Goal: Task Accomplishment & Management: Complete application form

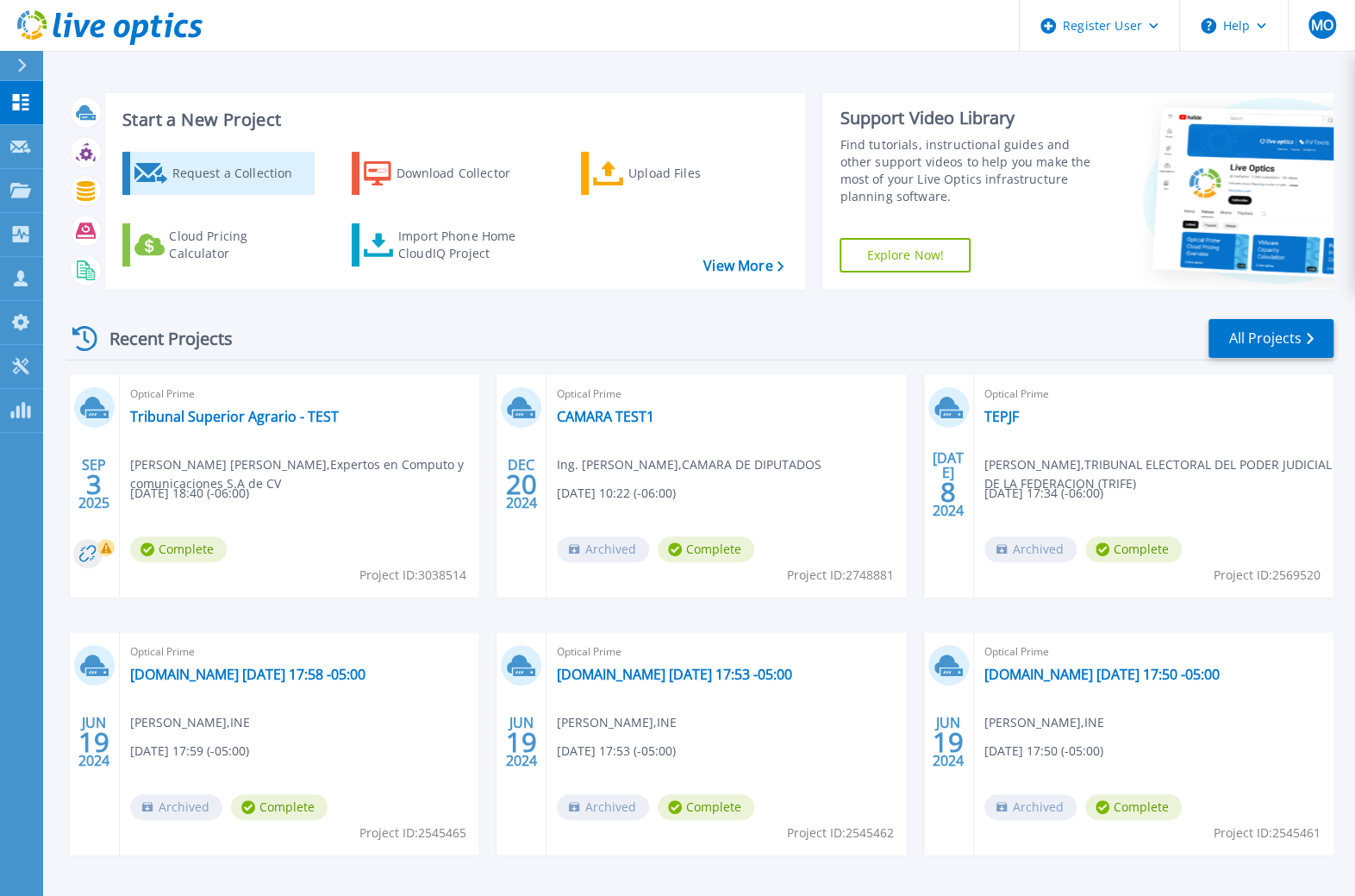
click at [227, 176] on div "Request a Collection" at bounding box center [240, 173] width 138 height 35
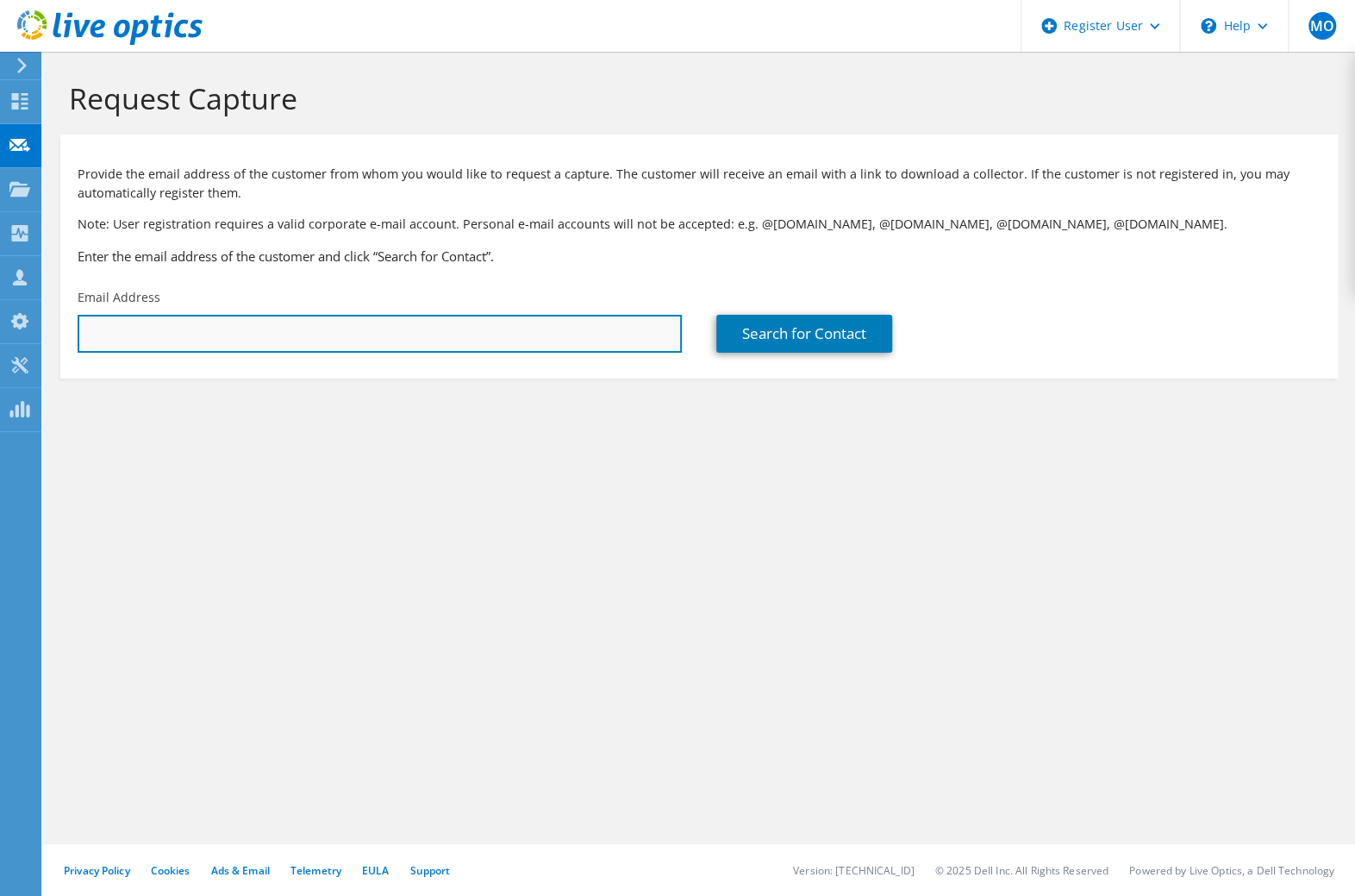
click at [271, 335] on input "text" at bounding box center [380, 334] width 604 height 38
click at [629, 331] on input "text" at bounding box center [380, 334] width 604 height 38
paste input "[EMAIL_ADDRESS][DOMAIN_NAME]"
type input "[EMAIL_ADDRESS][DOMAIN_NAME]"
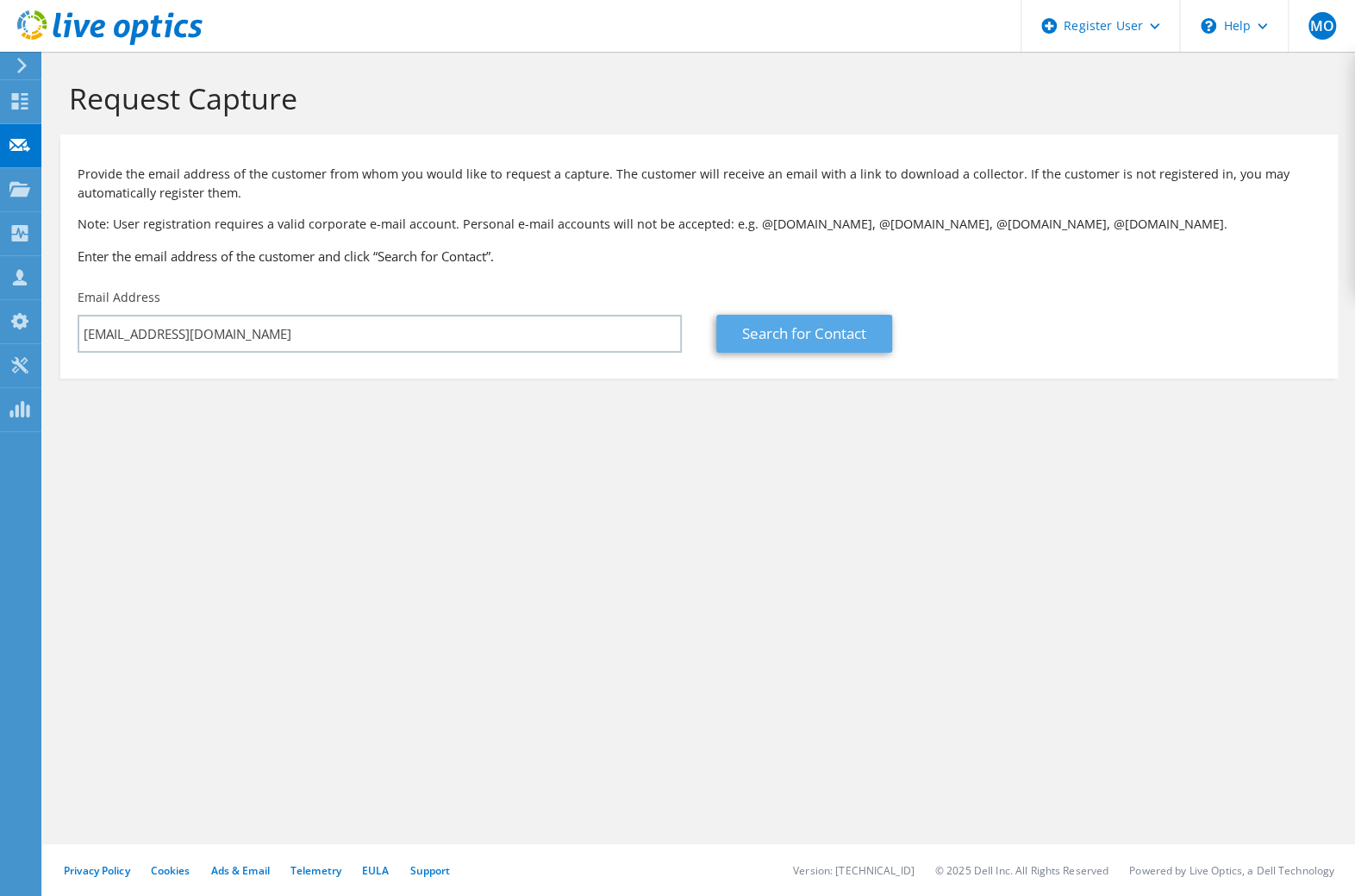
click at [756, 332] on link "Search for Contact" at bounding box center [804, 334] width 176 height 38
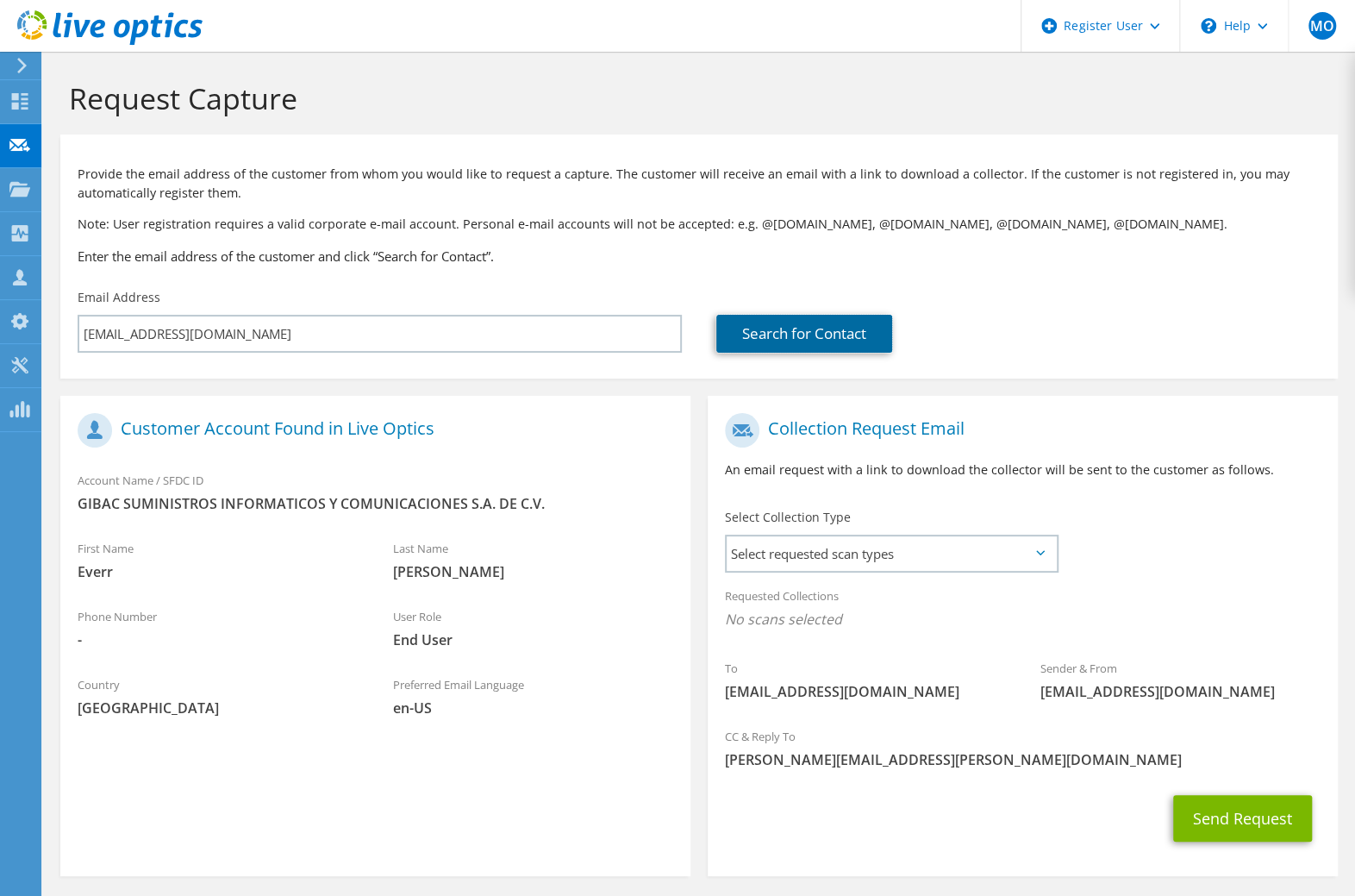
scroll to position [66, 0]
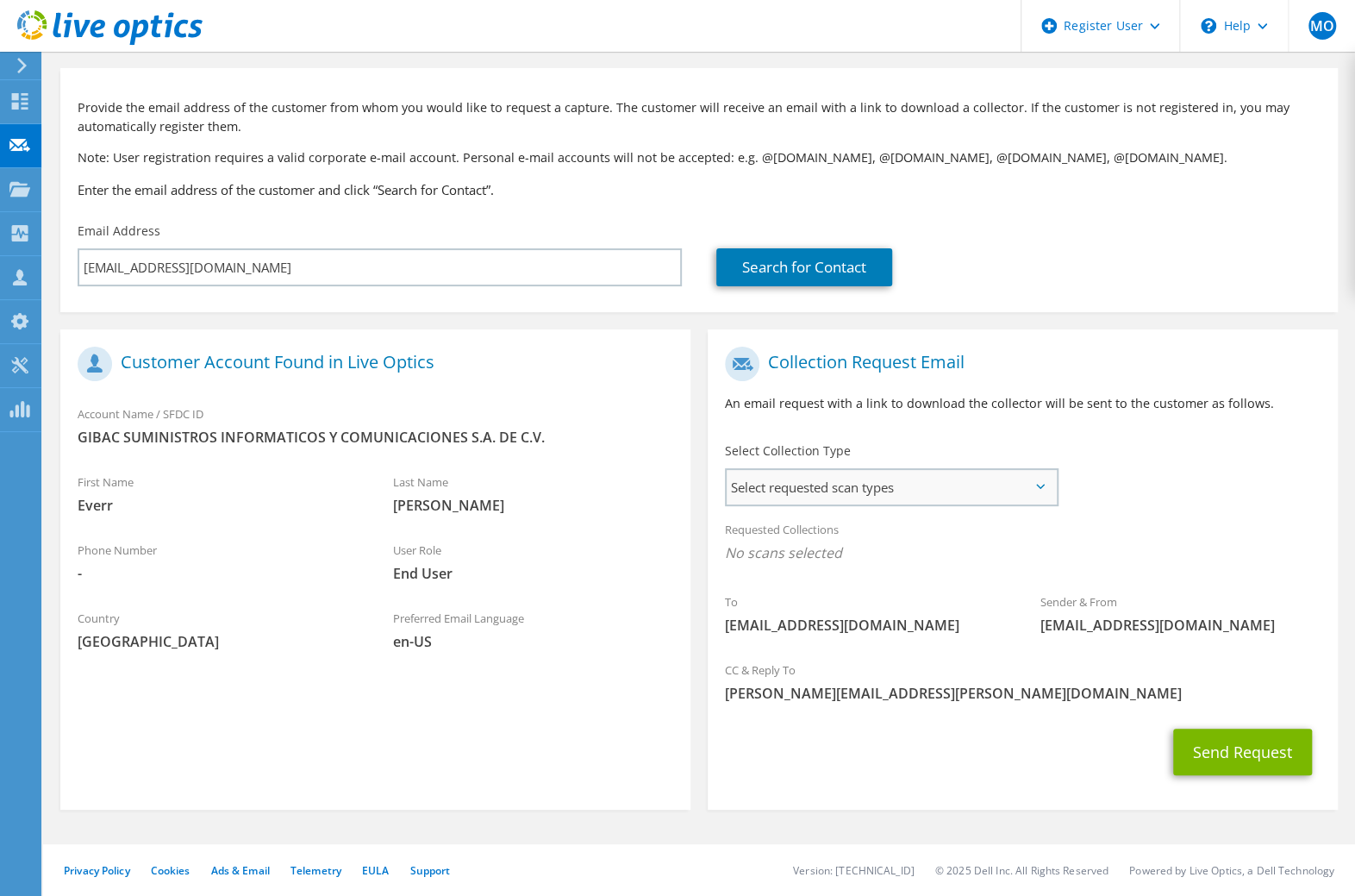
click at [1045, 491] on span "Select requested scan types" at bounding box center [891, 486] width 330 height 35
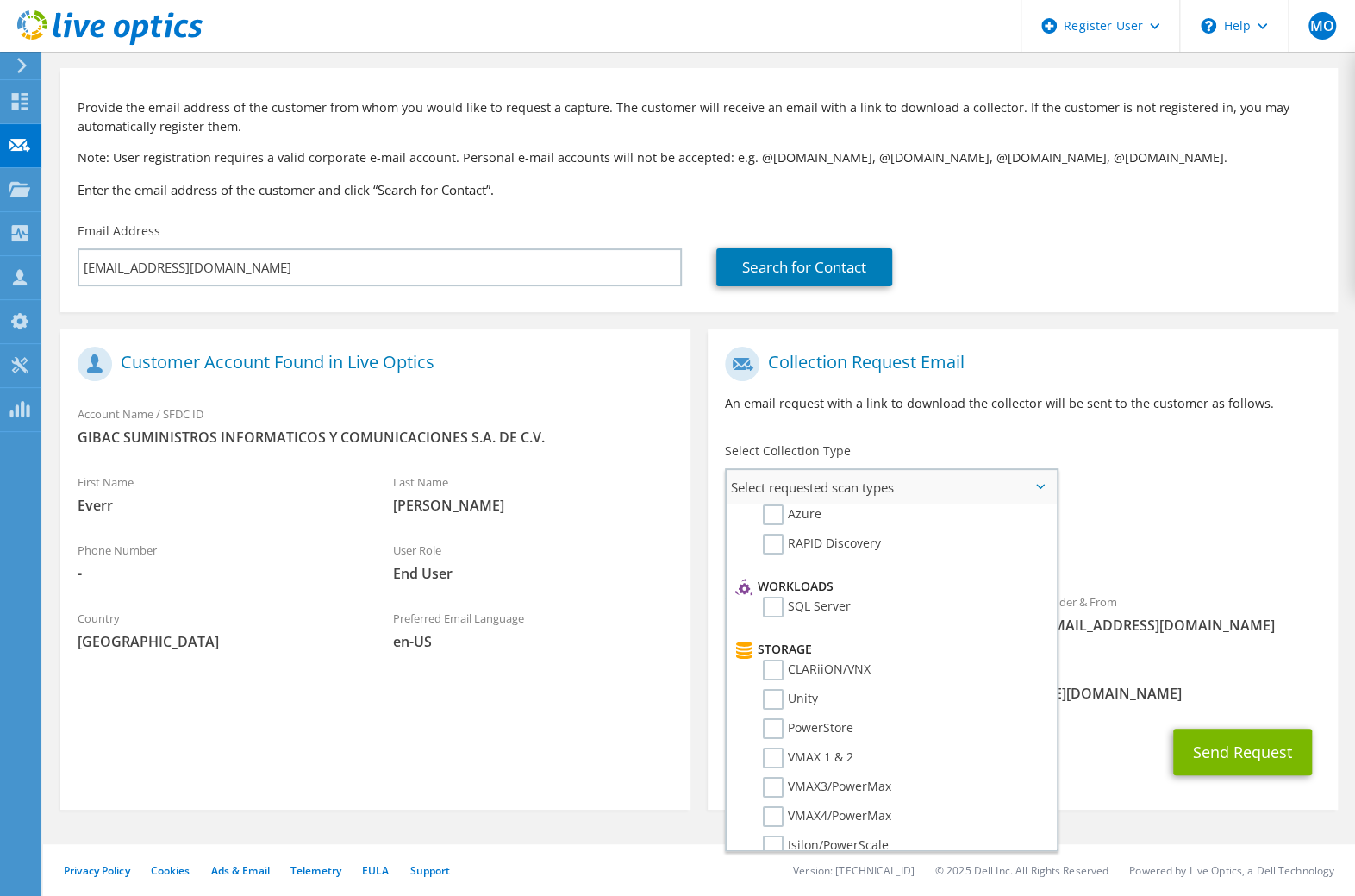
scroll to position [0, 0]
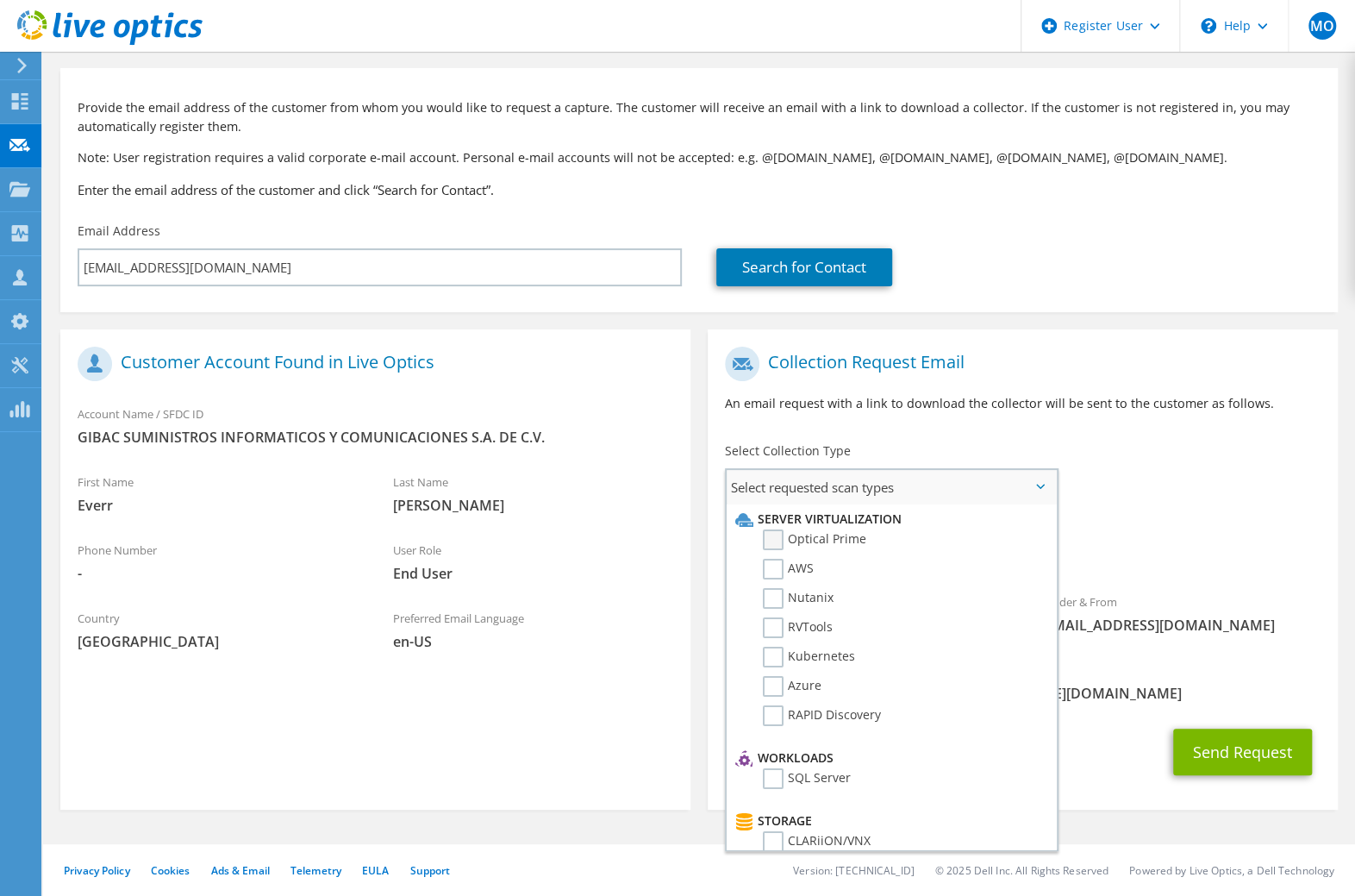
click at [776, 539] on label "Optical Prime" at bounding box center [814, 540] width 104 height 21
click at [0, 0] on input "Optical Prime" at bounding box center [0, 0] width 0 height 0
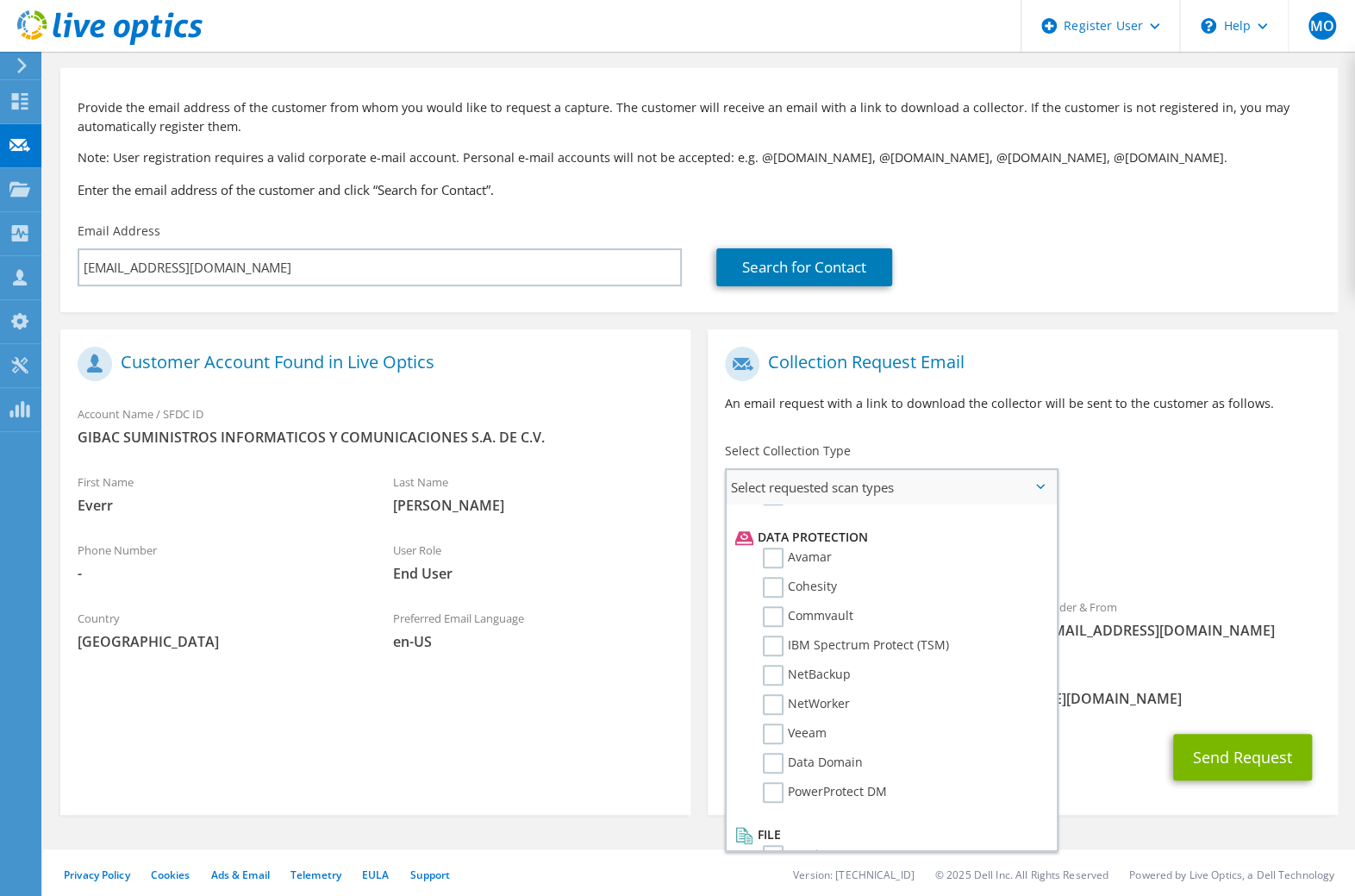
scroll to position [743, 0]
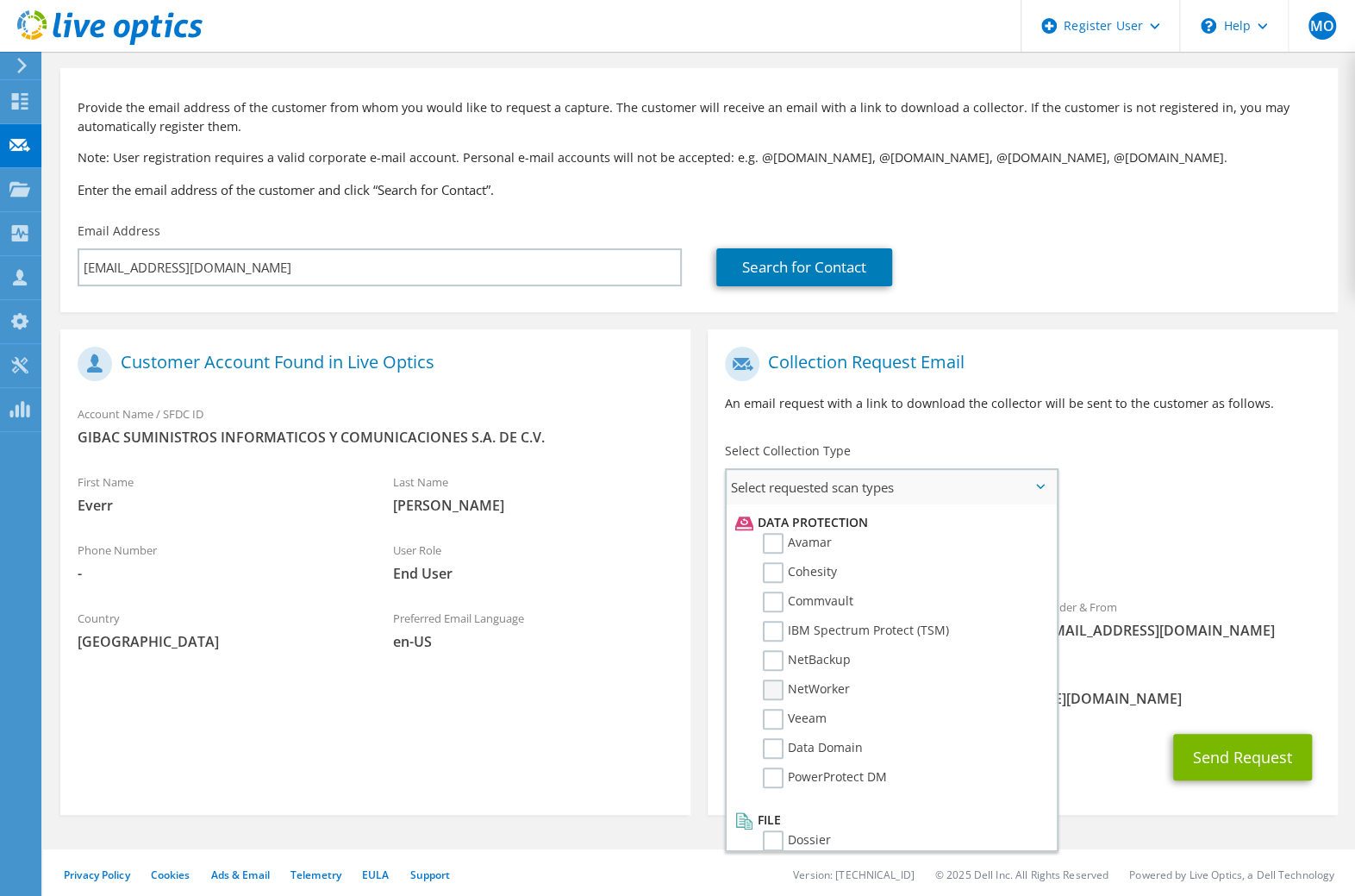
click at [771, 680] on label "NetWorker" at bounding box center [806, 690] width 87 height 21
click at [0, 0] on input "NetWorker" at bounding box center [0, 0] width 0 height 0
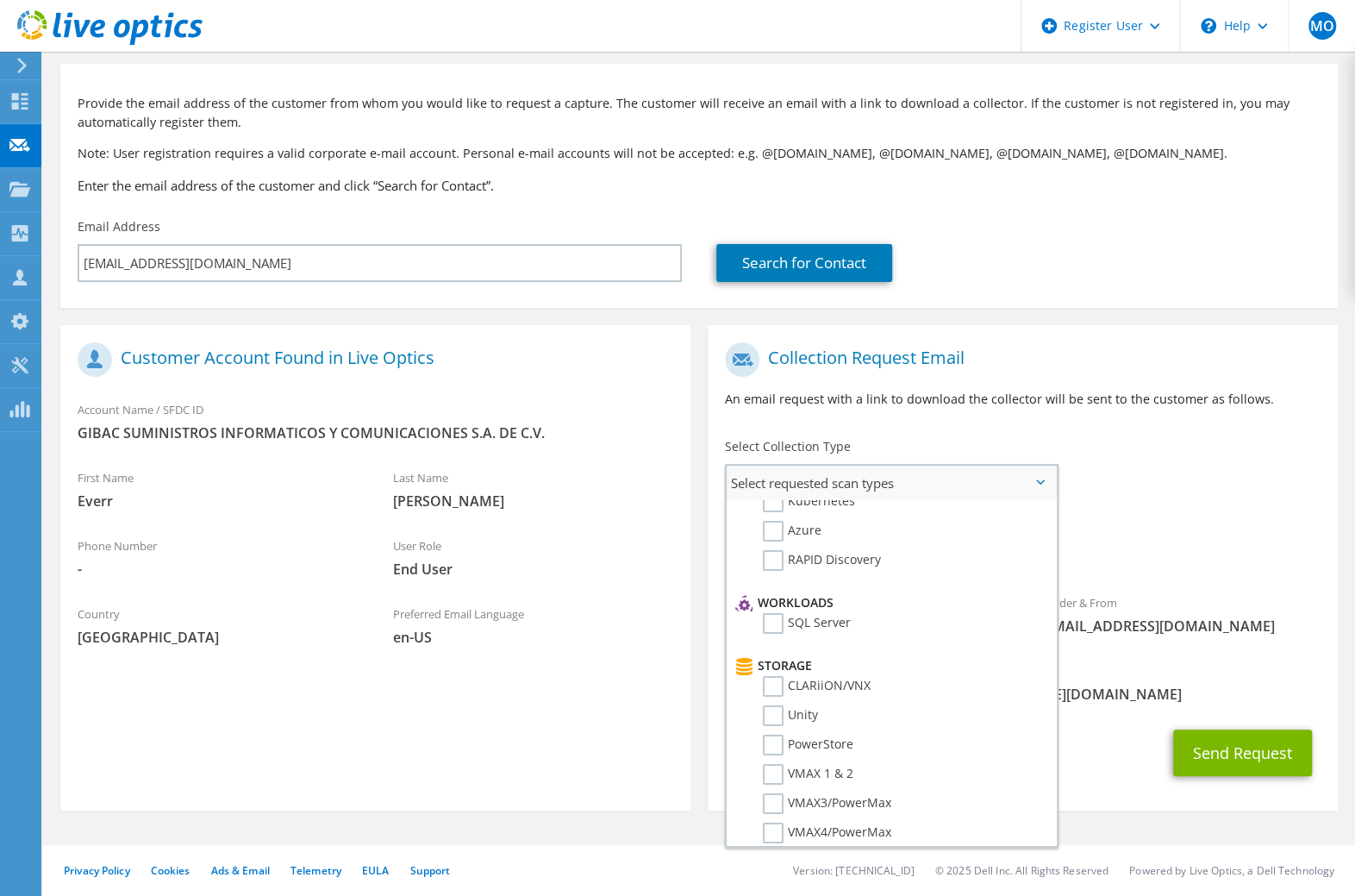
scroll to position [171, 0]
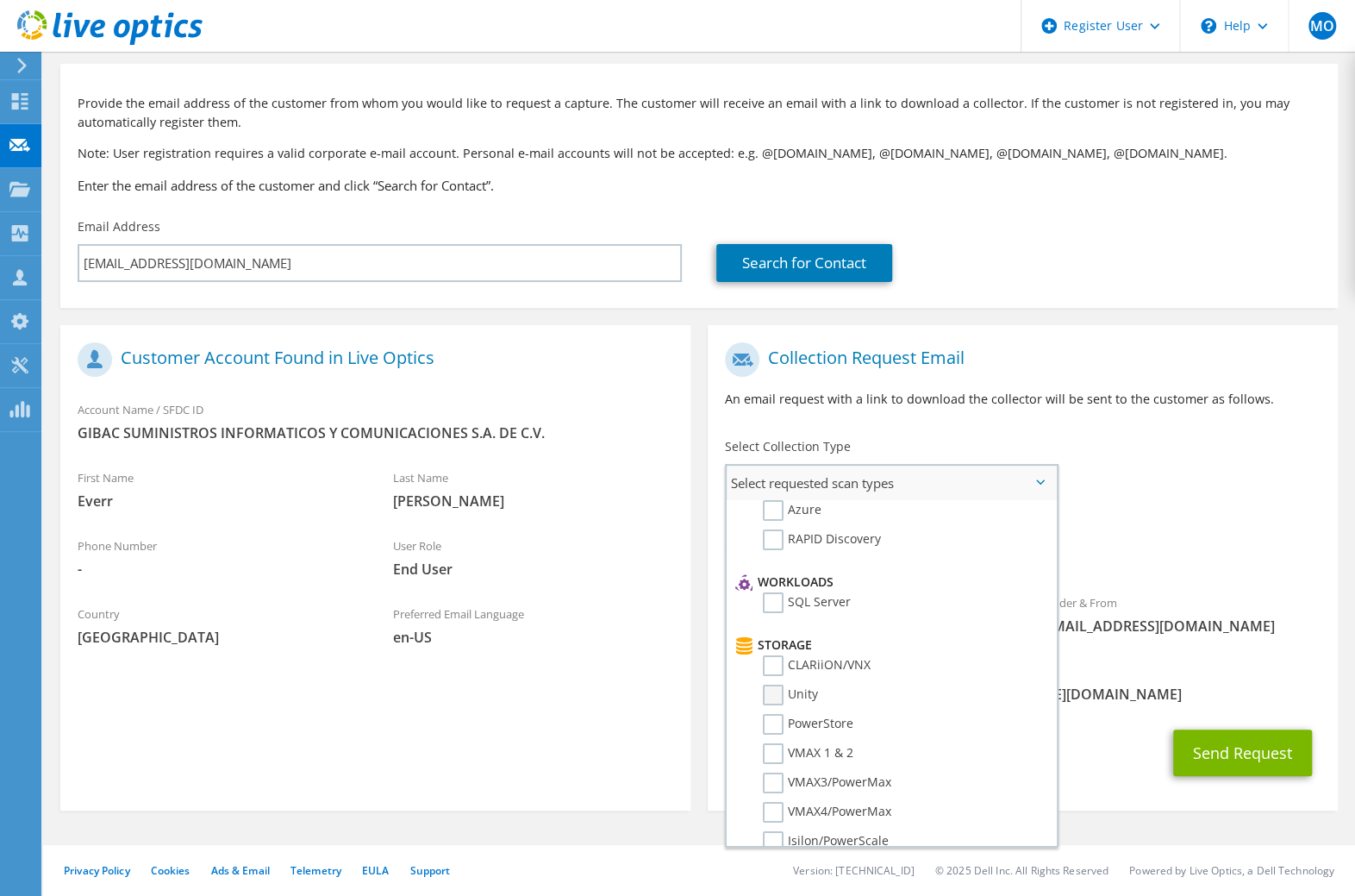
click at [771, 686] on label "Unity" at bounding box center [790, 695] width 55 height 21
click at [0, 0] on input "Unity" at bounding box center [0, 0] width 0 height 0
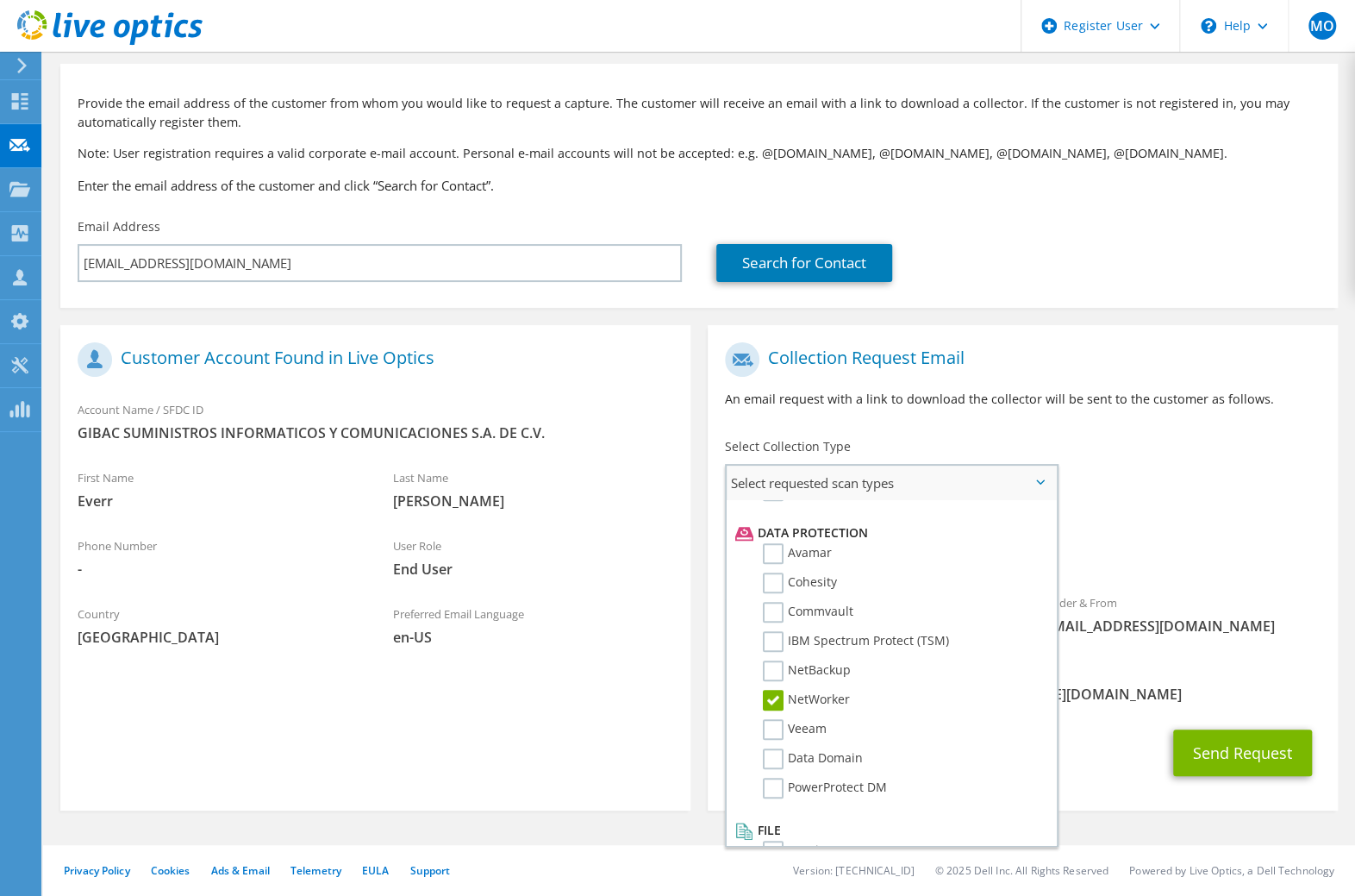
scroll to position [743, 0]
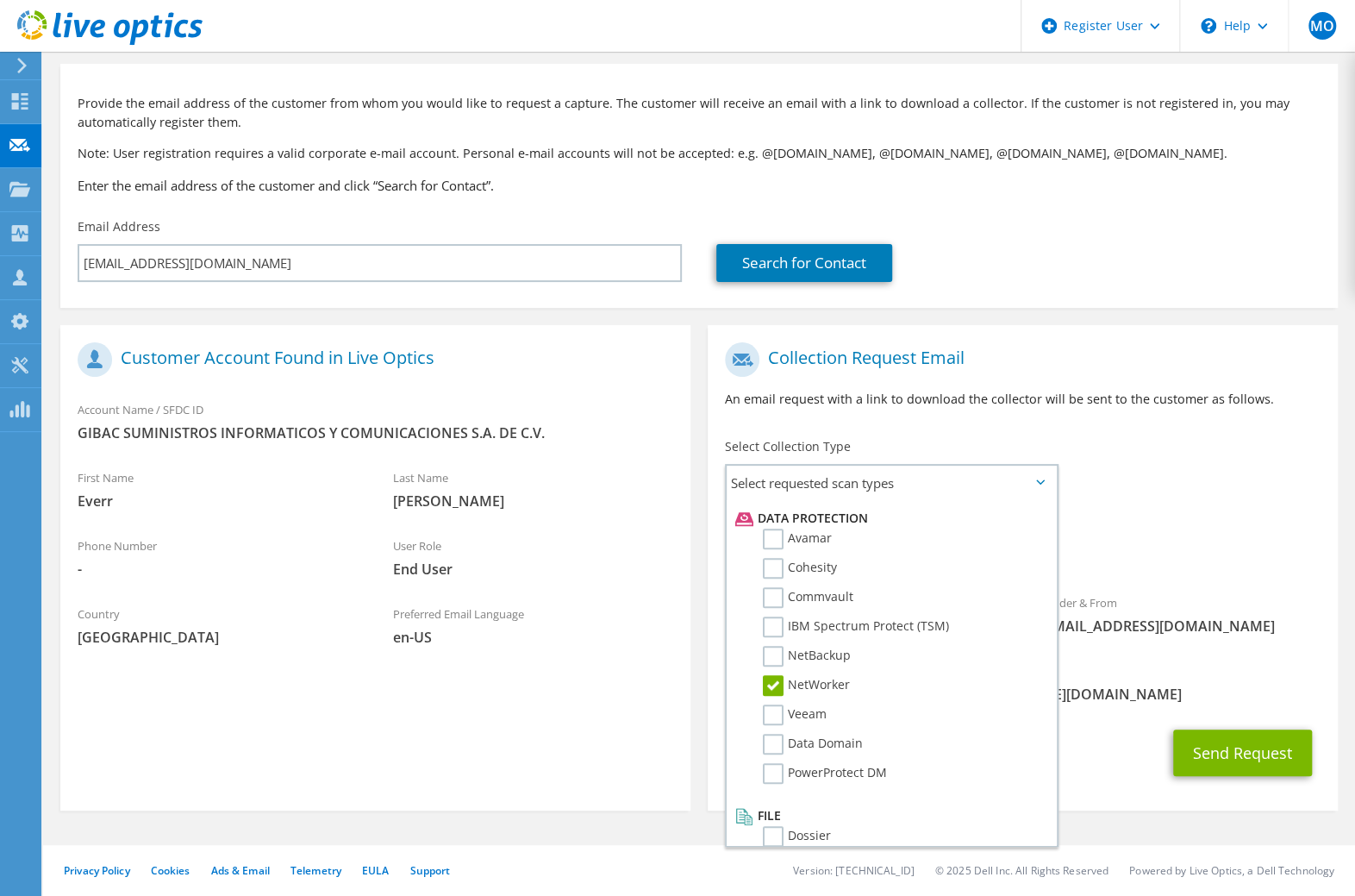
click at [1250, 626] on span "[EMAIL_ADDRESS][DOMAIN_NAME]" at bounding box center [1180, 626] width 281 height 19
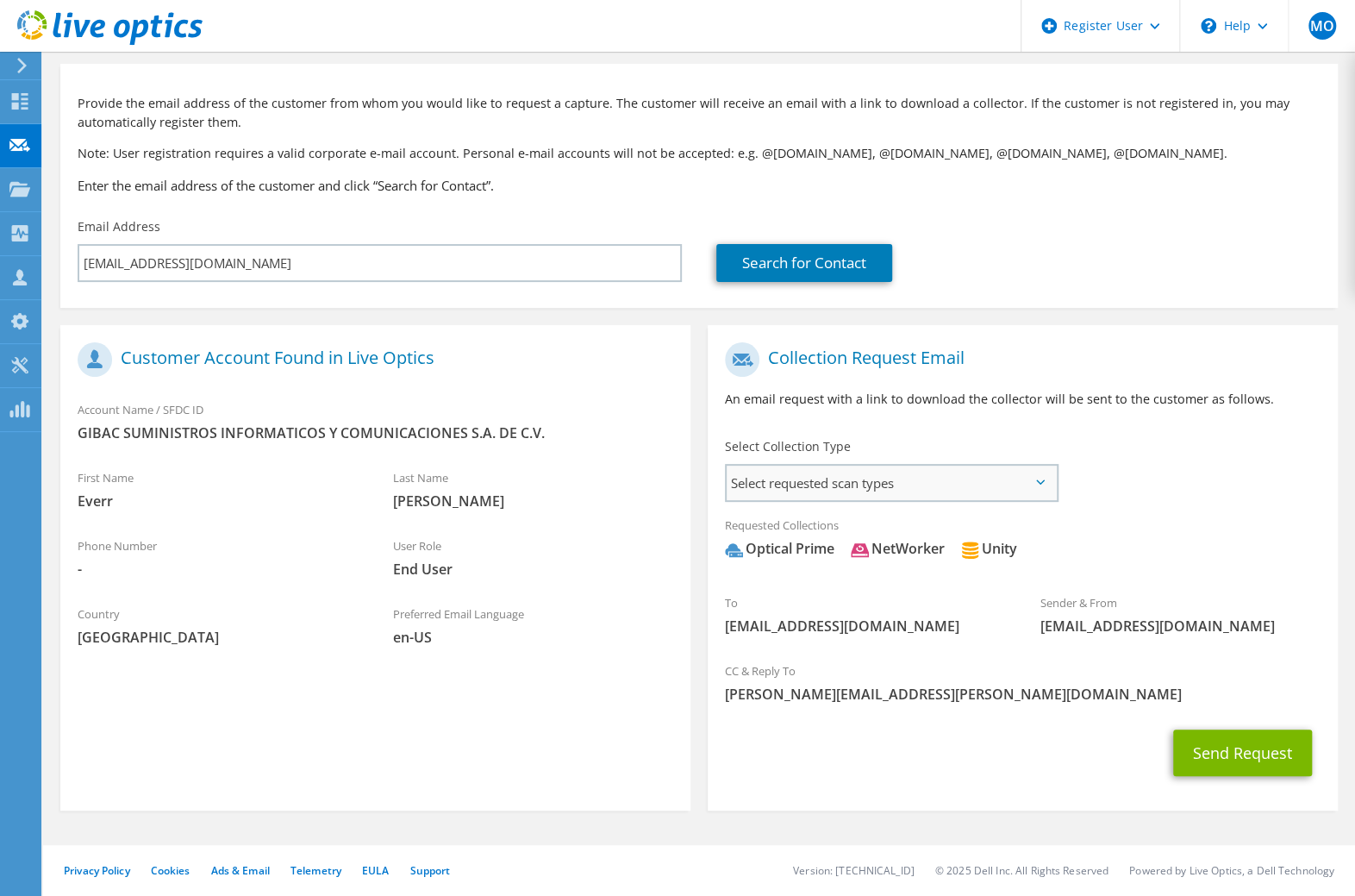
click at [1043, 489] on span "Select requested scan types" at bounding box center [891, 483] width 330 height 35
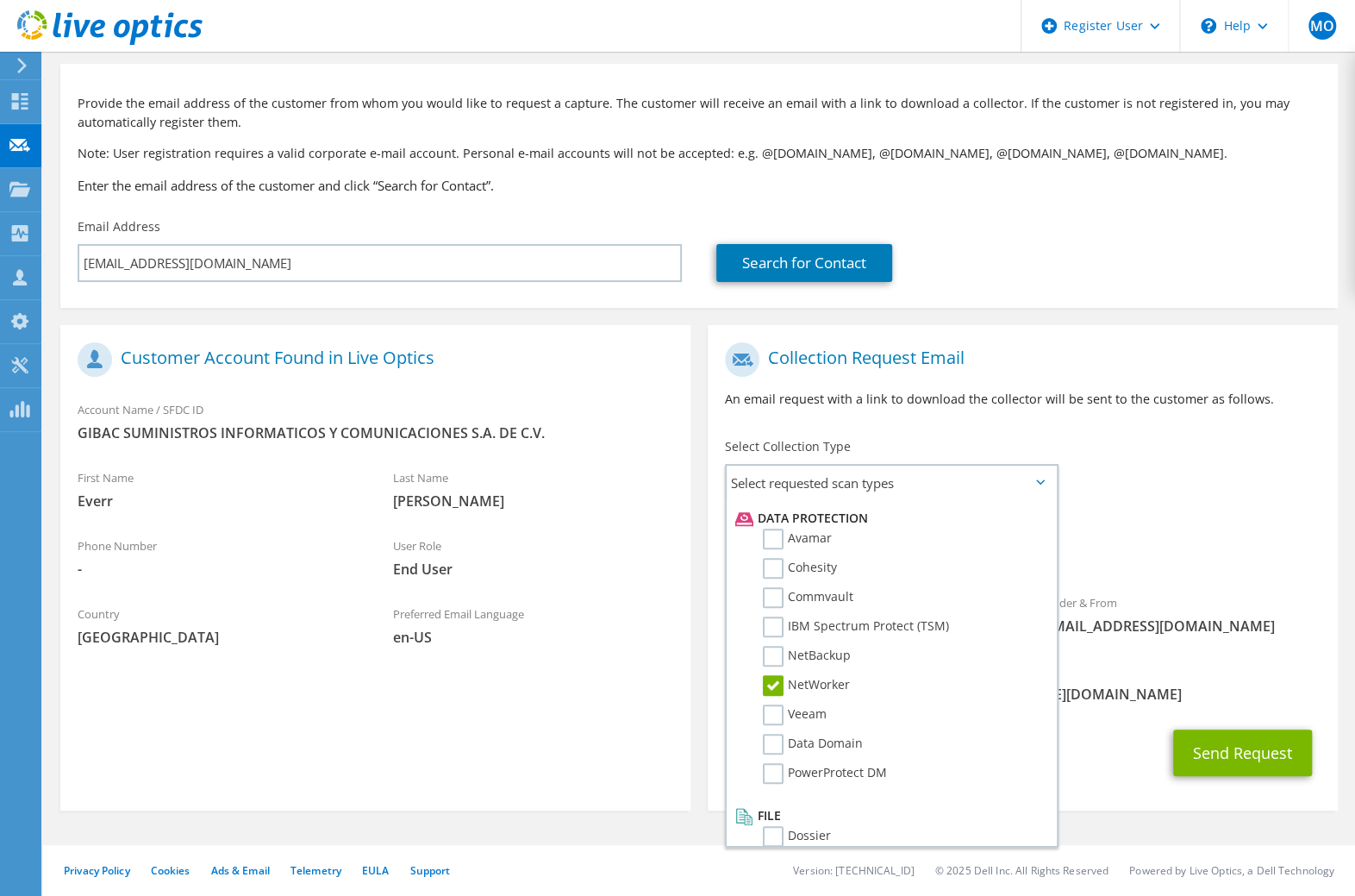
click at [1175, 541] on span "Optical Prime NetWorker Unity" at bounding box center [1022, 553] width 596 height 28
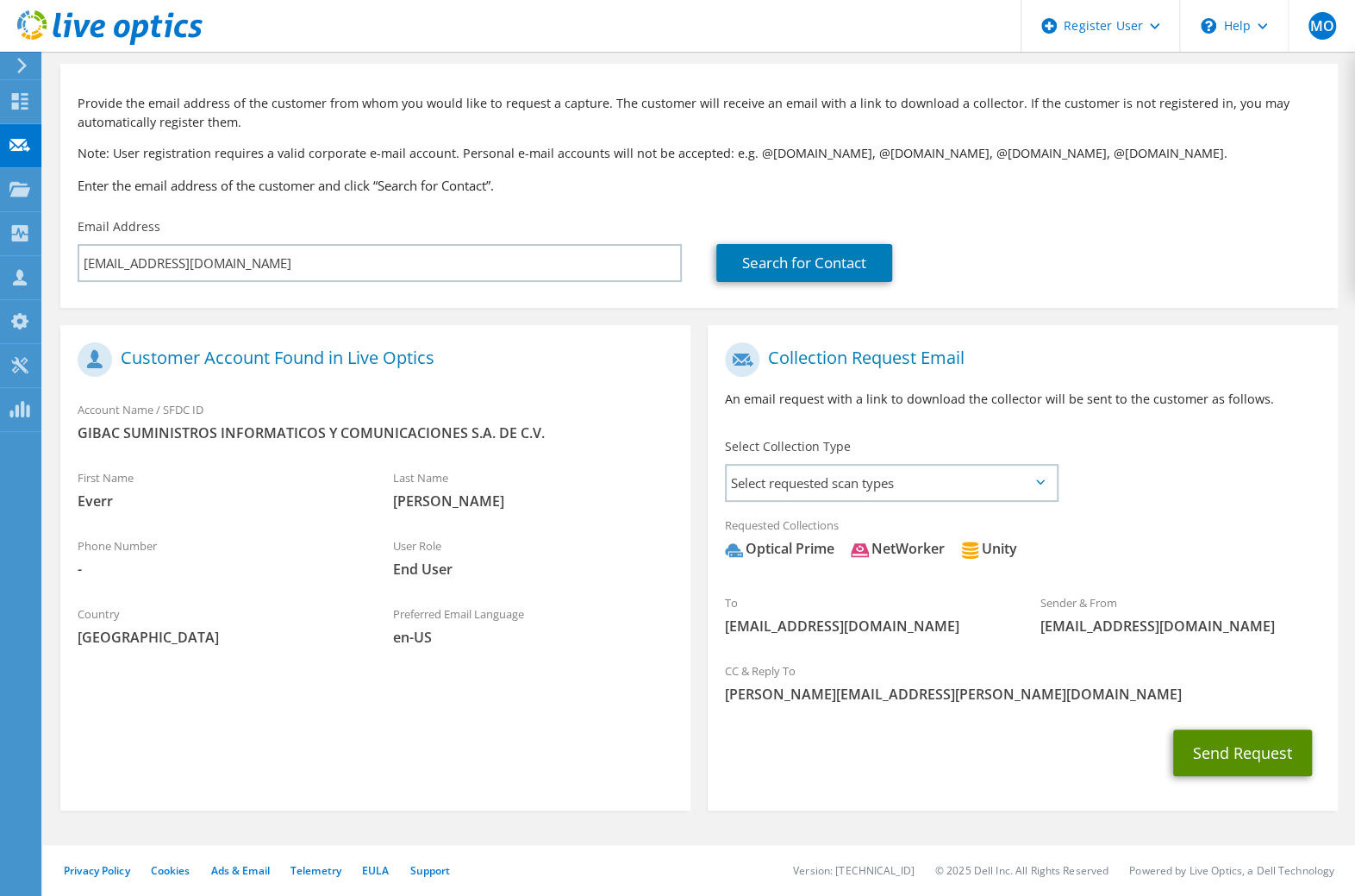
click at [1212, 752] on button "Send Request" at bounding box center [1243, 753] width 138 height 47
